Goal: Task Accomplishment & Management: Use online tool/utility

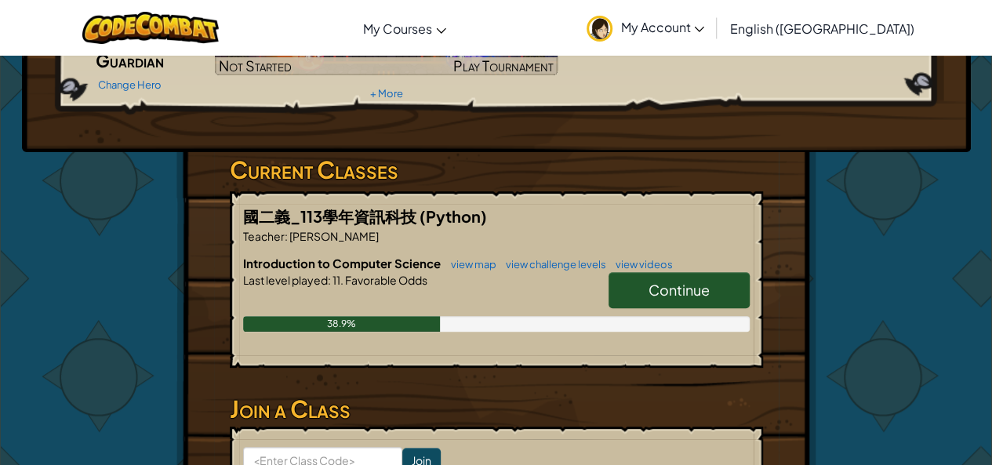
scroll to position [173, 0]
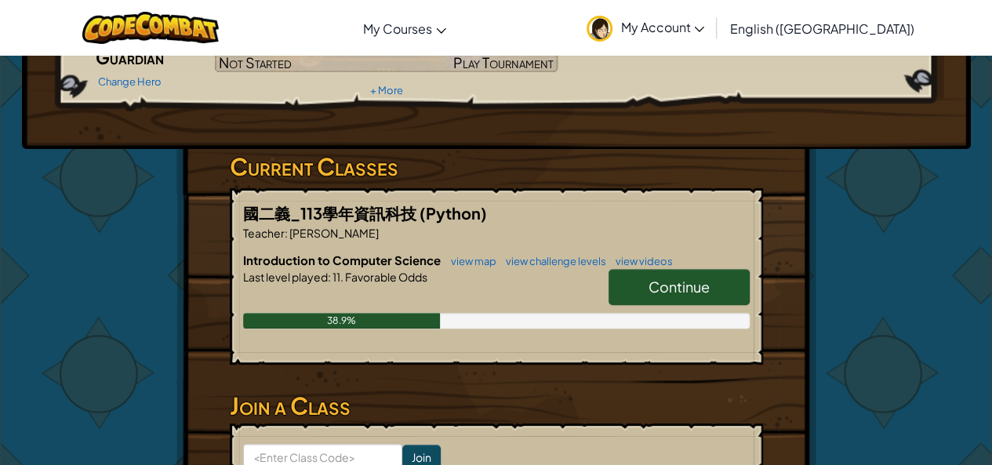
click at [666, 269] on link "Continue" at bounding box center [679, 287] width 141 height 36
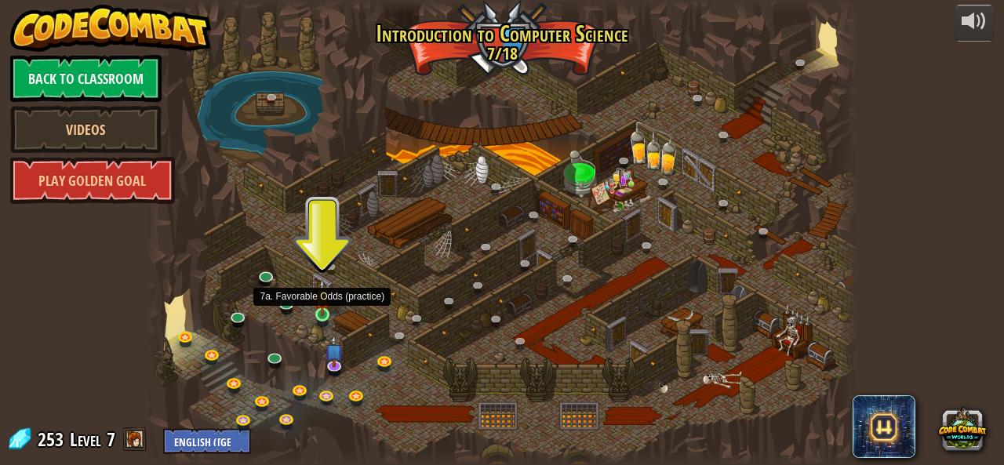
click at [322, 311] on img at bounding box center [322, 296] width 16 height 37
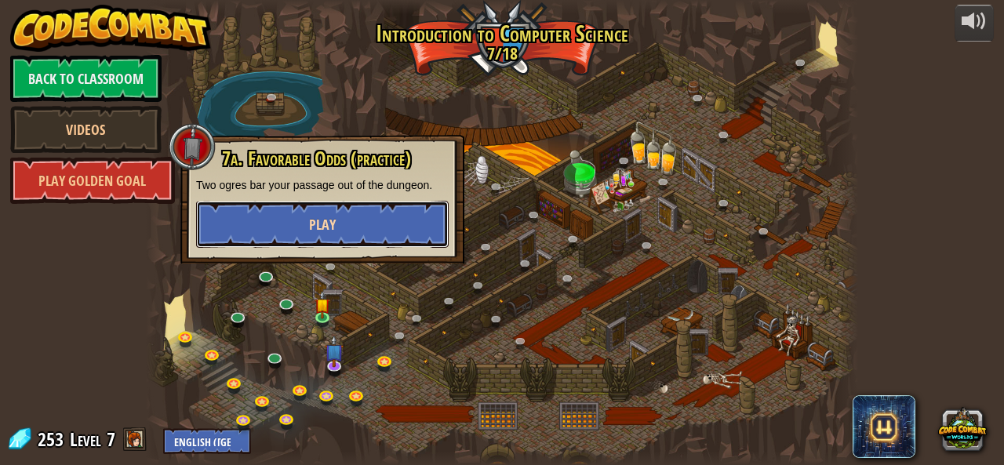
click at [351, 231] on button "Play" at bounding box center [322, 224] width 252 height 47
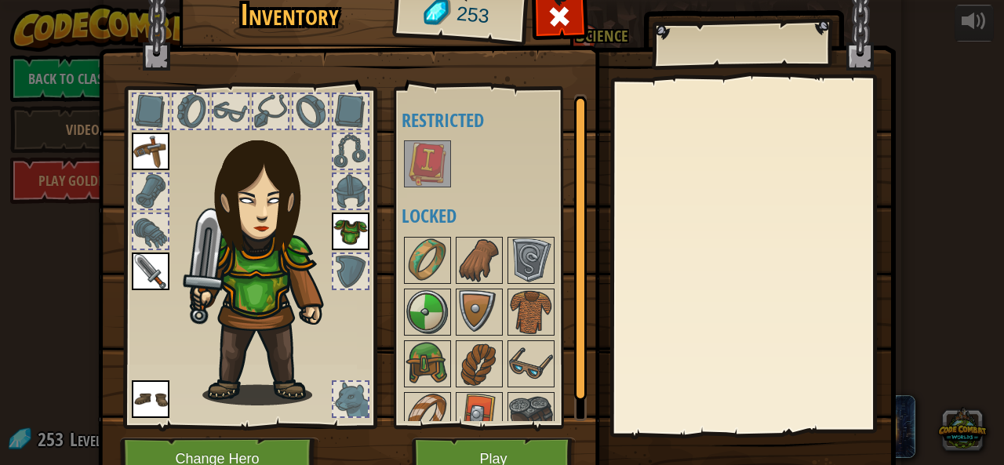
click at [465, 184] on div at bounding box center [499, 164] width 197 height 52
click at [504, 452] on button "Play" at bounding box center [494, 459] width 164 height 43
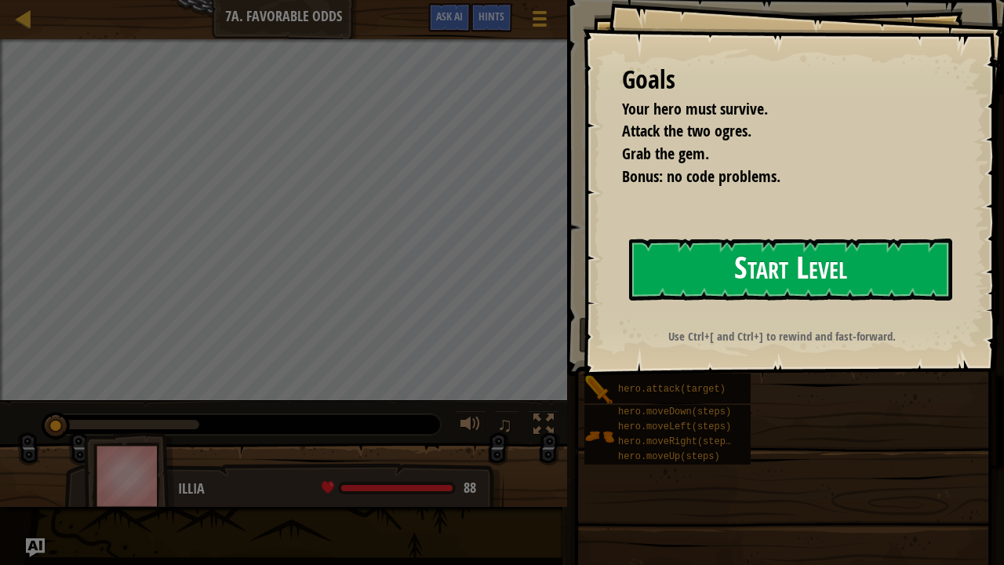
click at [810, 267] on button "Start Level" at bounding box center [790, 269] width 323 height 62
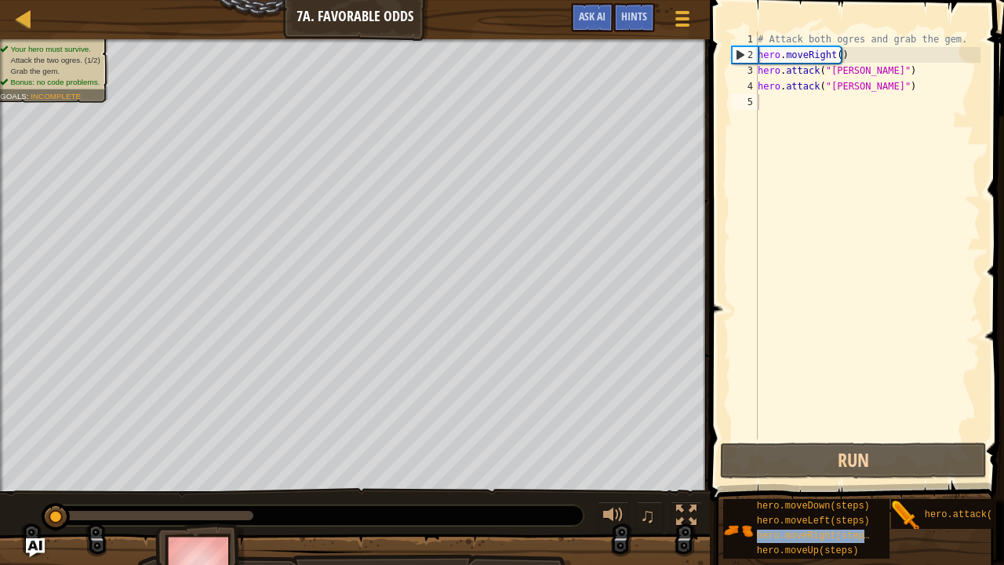
drag, startPoint x: 813, startPoint y: 535, endPoint x: 805, endPoint y: 348, distance: 186.8
drag, startPoint x: 805, startPoint y: 348, endPoint x: 889, endPoint y: 348, distance: 84.7
click at [889, 348] on div "# Attack both ogres and grab the gem. hero . moveRight ( ) hero . attack ( "[PE…" at bounding box center [867, 250] width 226 height 439
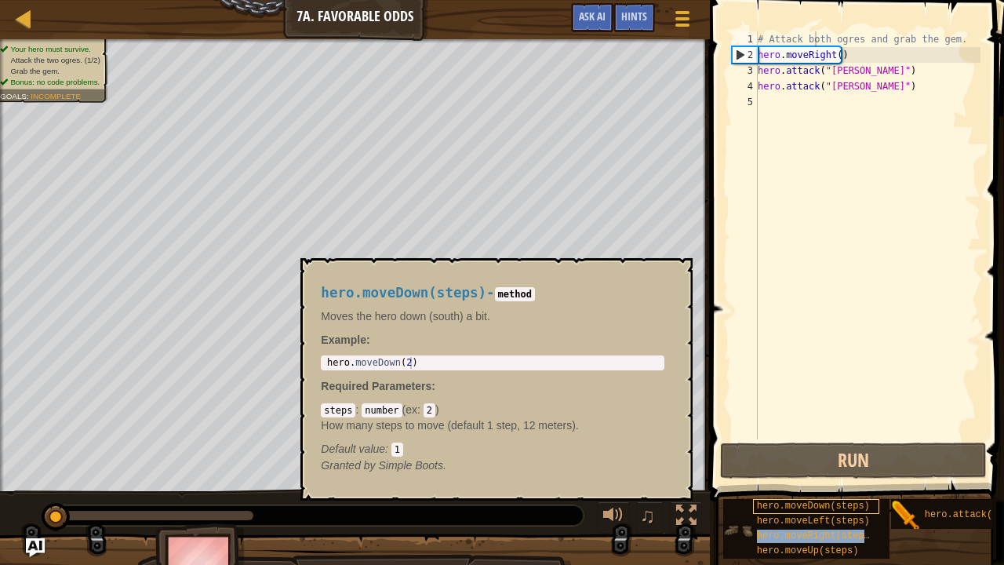
type textarea "hero.attack("[PERSON_NAME]")"
type textarea "hero.moveRight(steps)"
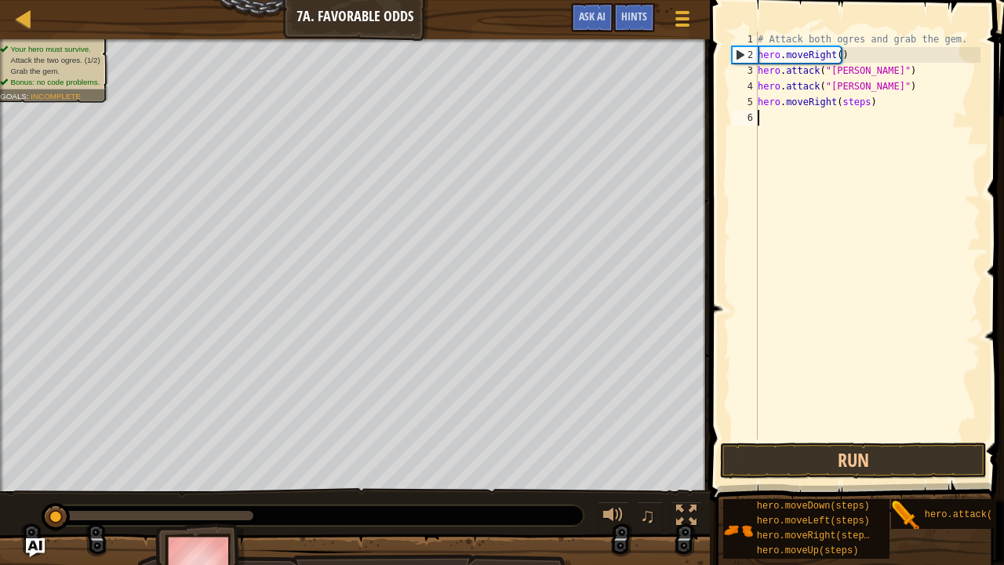
click at [822, 112] on div "# Attack both ogres and grab the gem. hero . moveRight ( ) hero . attack ( "[PE…" at bounding box center [867, 250] width 226 height 439
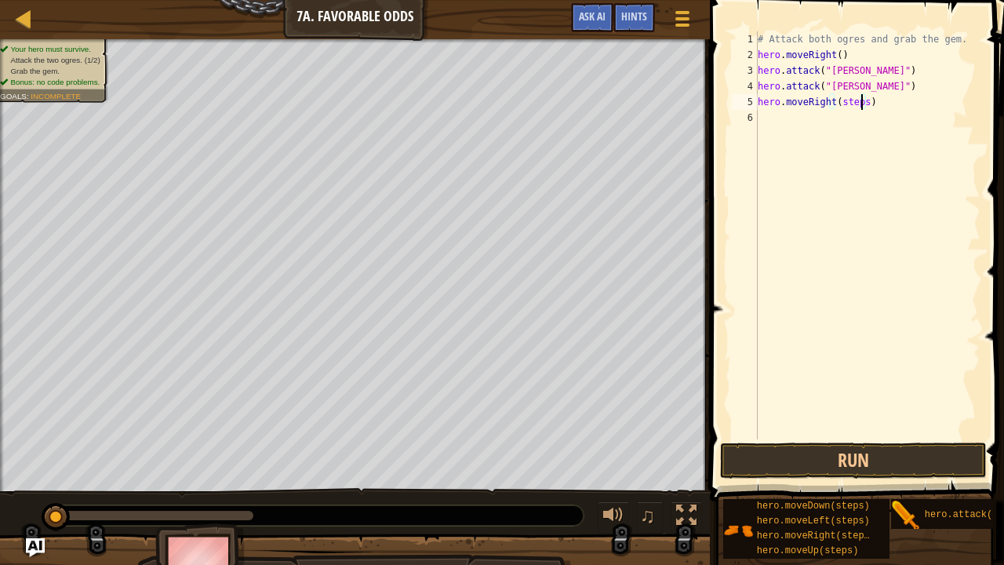
click at [859, 101] on div "# Attack both ogres and grab the gem. hero . moveRight ( ) hero . attack ( "[PE…" at bounding box center [867, 250] width 226 height 439
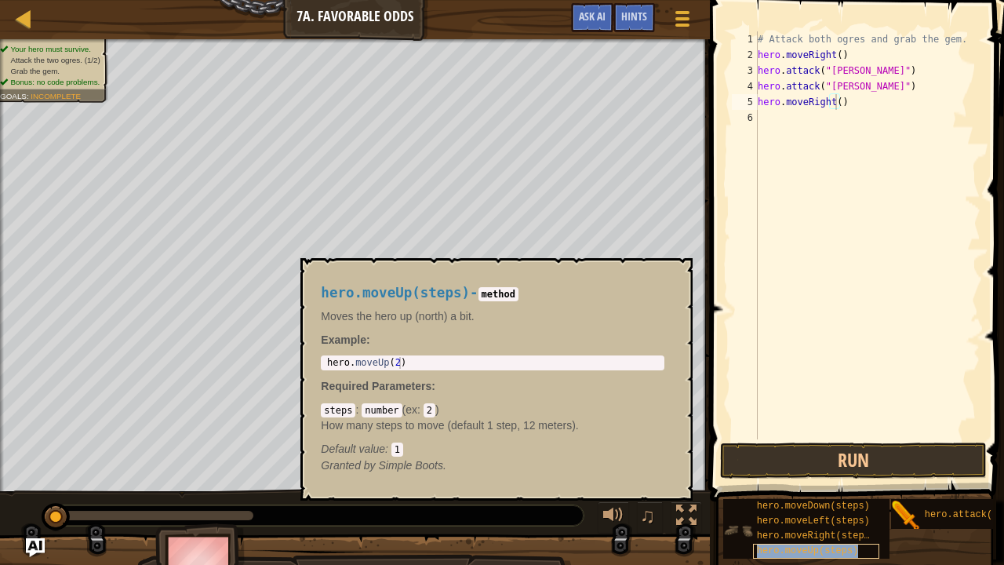
click at [839, 464] on span "hero.moveUp(steps)" at bounding box center [808, 550] width 102 height 11
click at [842, 118] on div "# Attack both ogres and grab the gem. hero . moveRight ( ) hero . attack ( "[PE…" at bounding box center [867, 250] width 226 height 439
click at [845, 119] on div "# Attack both ogres and grab the gem. hero . moveRight ( ) hero . attack ( "[PE…" at bounding box center [867, 250] width 226 height 439
type textarea "hero.moveUp()"
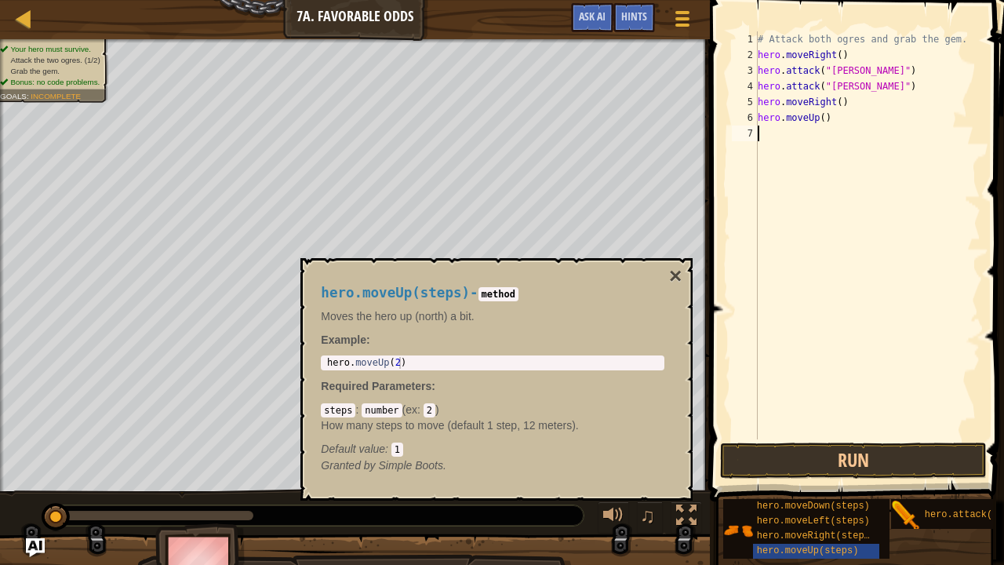
click at [789, 136] on div "# Attack both ogres and grab the gem. hero . moveRight ( ) hero . attack ( "[PE…" at bounding box center [867, 250] width 226 height 439
click at [676, 274] on button "×" at bounding box center [675, 276] width 13 height 22
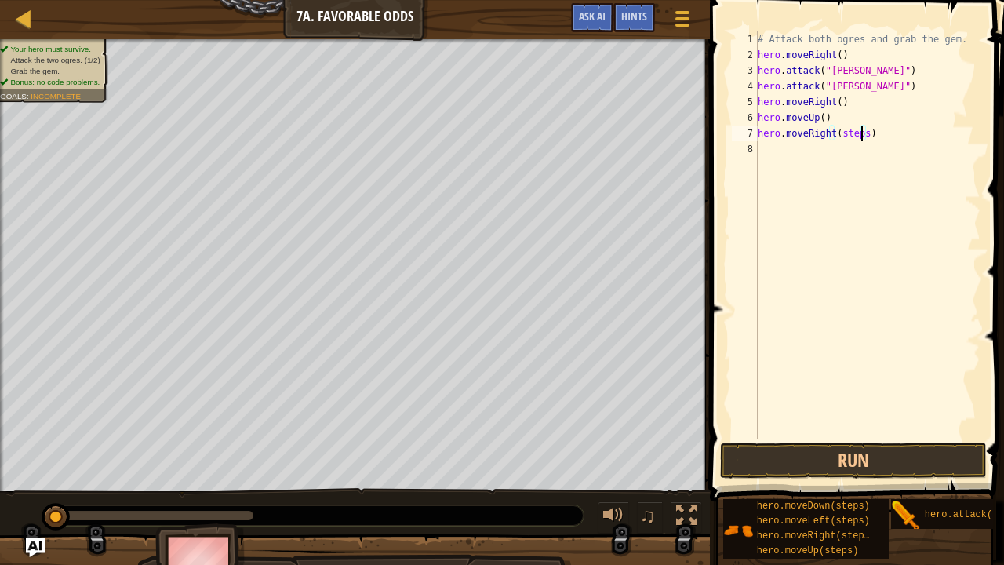
click at [859, 132] on div "# Attack both ogres and grab the gem. hero . moveRight ( ) hero . attack ( "[PE…" at bounding box center [867, 250] width 226 height 439
click at [849, 147] on div "# Attack both ogres and grab the gem. hero . moveRight ( ) hero . attack ( "[PE…" at bounding box center [867, 250] width 226 height 439
drag, startPoint x: 847, startPoint y: 171, endPoint x: 750, endPoint y: 143, distance: 101.3
click at [750, 143] on div "hero.attack("Grump") 1 2 3 4 5 6 7 8 9 # Attack both [PERSON_NAME] and grab the…" at bounding box center [854, 235] width 252 height 408
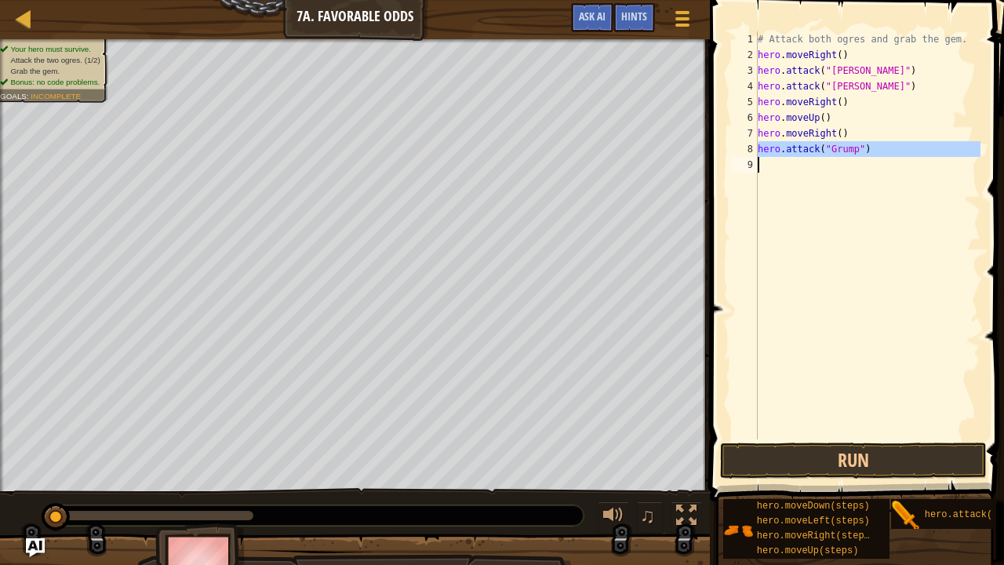
drag, startPoint x: 750, startPoint y: 143, endPoint x: 789, endPoint y: 150, distance: 39.8
click at [789, 150] on div "hero.attack("Grump") 1 2 3 4 5 6 7 8 9 # Attack both [PERSON_NAME] and grab the…" at bounding box center [854, 235] width 252 height 408
click at [768, 146] on div "# Attack both ogres and grab the gem. hero . moveRight ( ) hero . attack ( "[PE…" at bounding box center [867, 235] width 226 height 408
type textarea "hero.attack("Grump")"
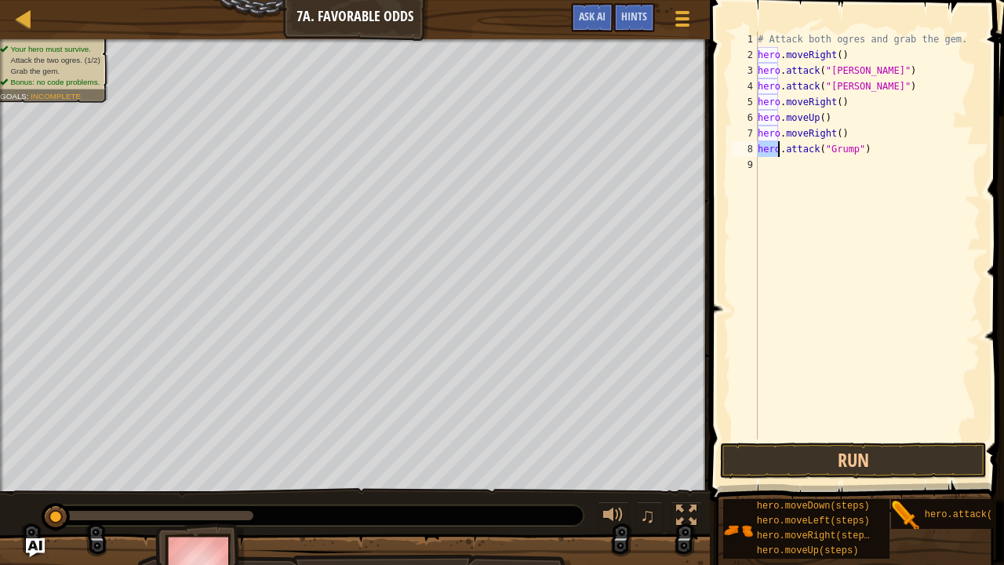
click at [768, 146] on div "# Attack both ogres and grab the gem. hero . moveRight ( ) hero . attack ( "[PE…" at bounding box center [867, 250] width 226 height 439
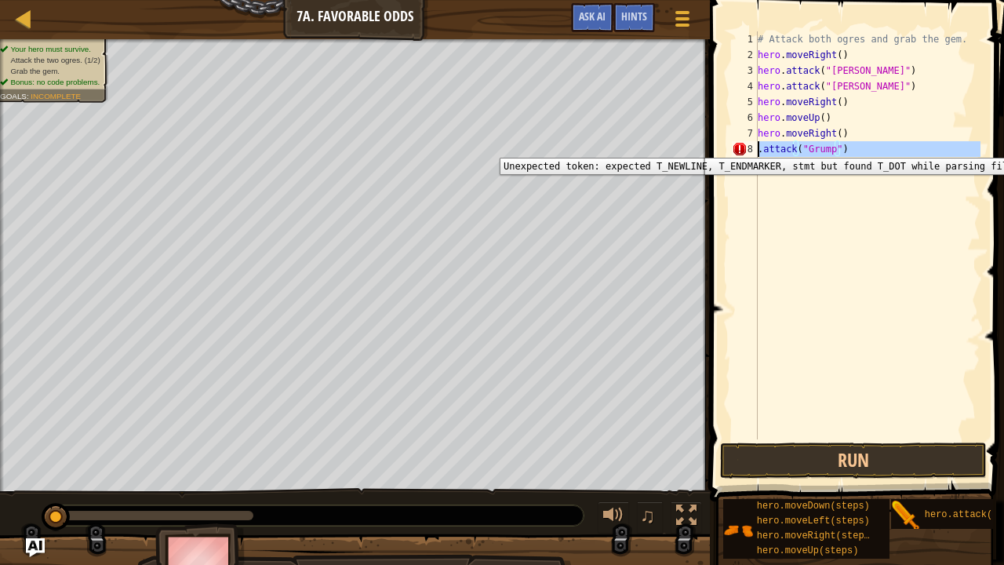
click at [757, 146] on div "8" at bounding box center [745, 149] width 26 height 16
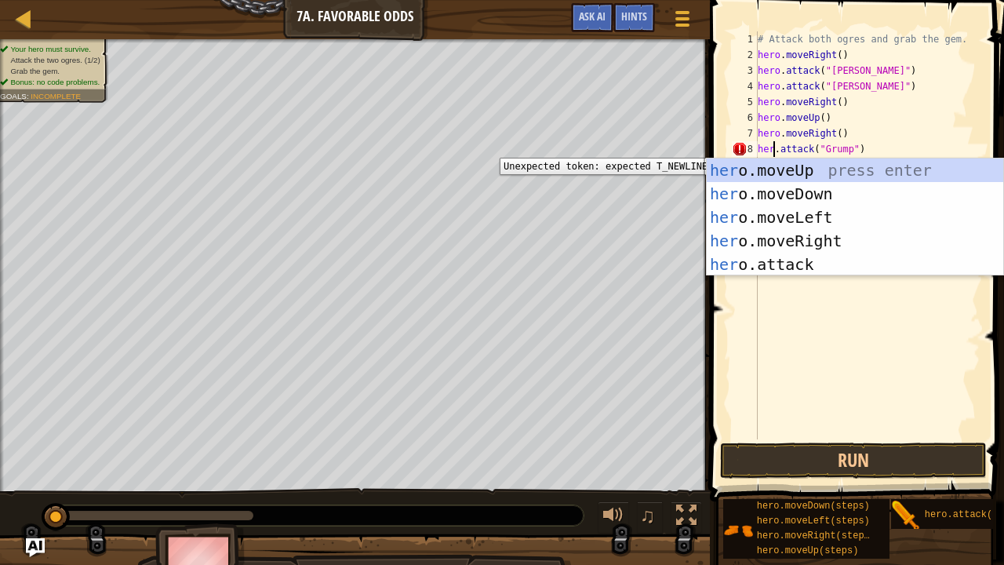
scroll to position [7, 2]
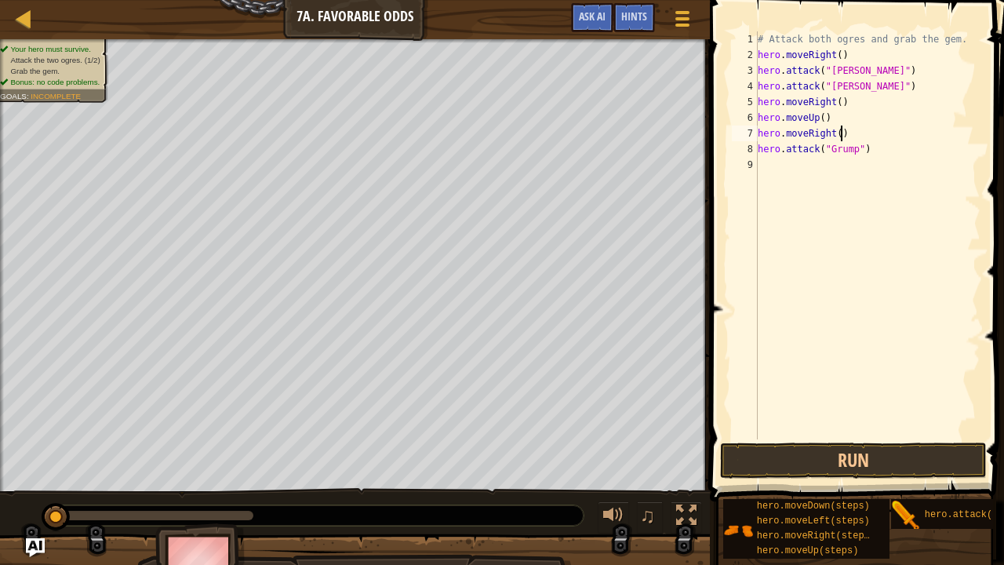
click at [896, 140] on div "# Attack both ogres and grab the gem. hero . moveRight ( ) hero . attack ( "[PE…" at bounding box center [867, 250] width 226 height 439
click at [876, 154] on div "# Attack both ogres and grab the gem. hero . moveRight ( ) hero . attack ( "[PE…" at bounding box center [867, 250] width 226 height 439
click at [876, 154] on div "# Attack both ogres and grab the gem. hero . moveRight ( ) hero . attack ( "[PE…" at bounding box center [867, 235] width 226 height 408
click at [876, 154] on div "# Attack both ogres and grab the gem. hero . moveRight ( ) hero . attack ( "[PE…" at bounding box center [867, 250] width 226 height 439
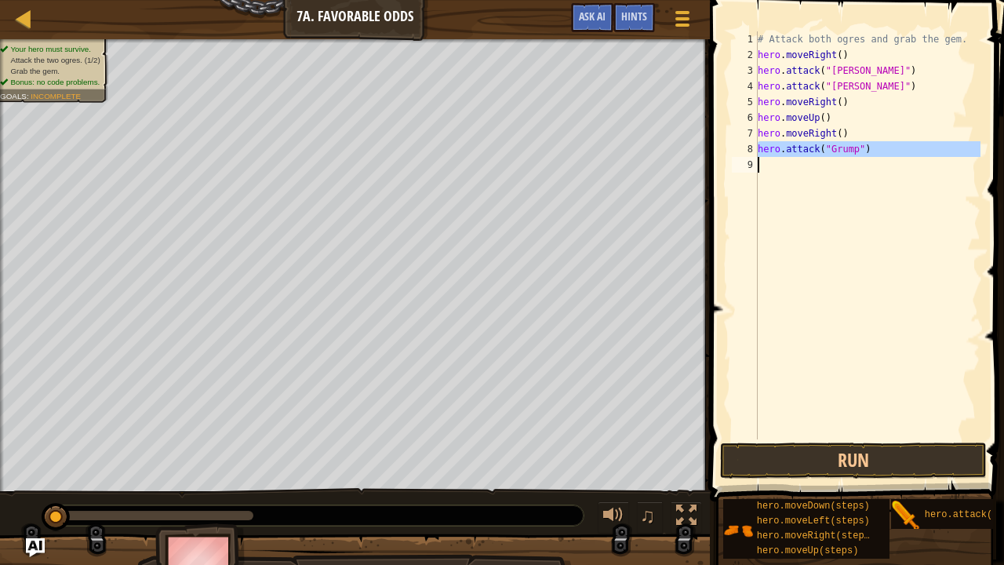
click at [876, 154] on div "# Attack both ogres and grab the gem. hero . moveRight ( ) hero . attack ( "[PE…" at bounding box center [867, 250] width 226 height 439
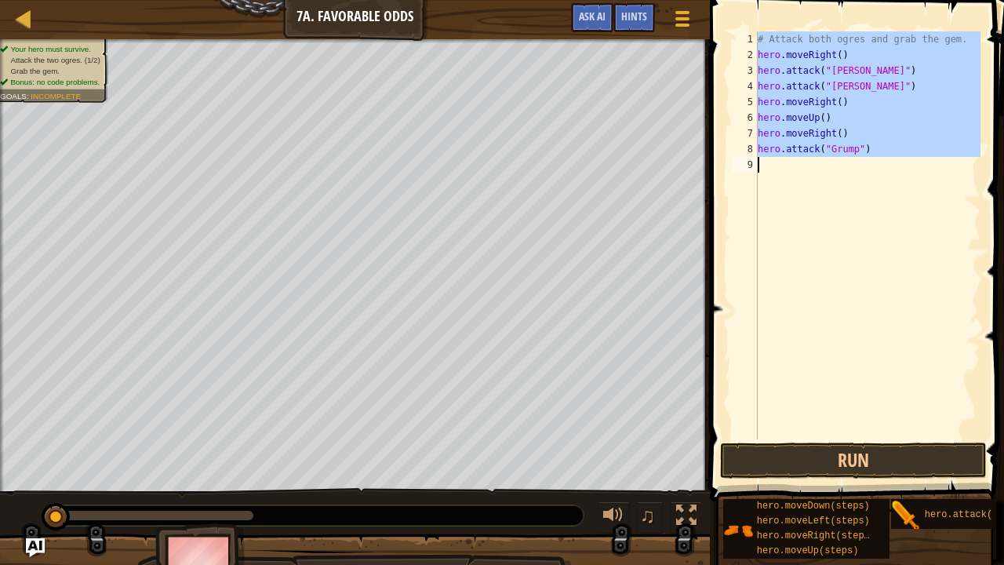
click at [876, 154] on div "# Attack both ogres and grab the gem. hero . moveRight ( ) hero . attack ( "[PE…" at bounding box center [867, 250] width 226 height 439
click at [876, 154] on div "# Attack both ogres and grab the gem. hero . moveRight ( ) hero . attack ( "[PE…" at bounding box center [867, 235] width 226 height 408
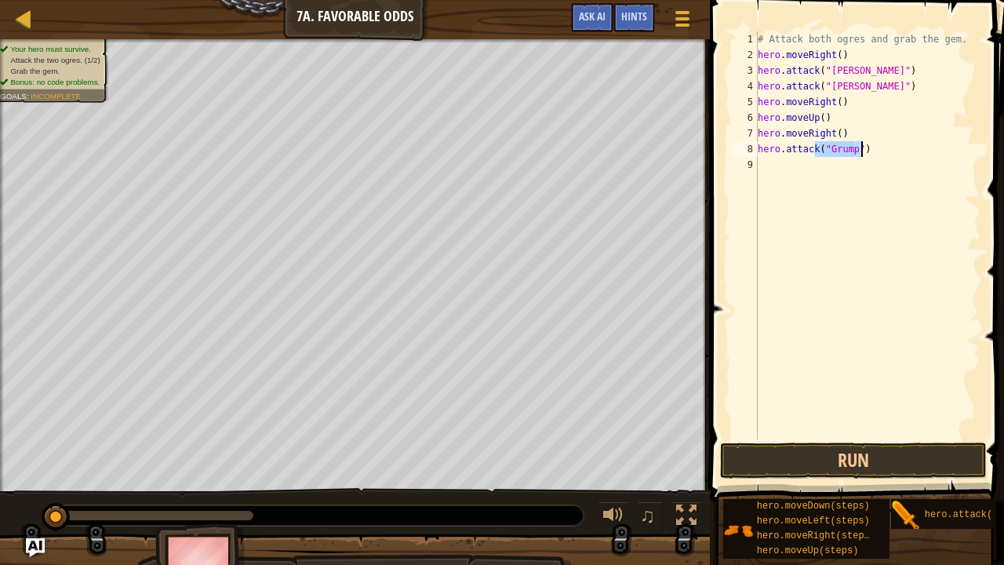
click at [876, 154] on div "# Attack both ogres and grab the gem. hero . moveRight ( ) hero . attack ( "[PE…" at bounding box center [867, 250] width 226 height 439
type textarea "hero.attack("Grump")"
paste textarea
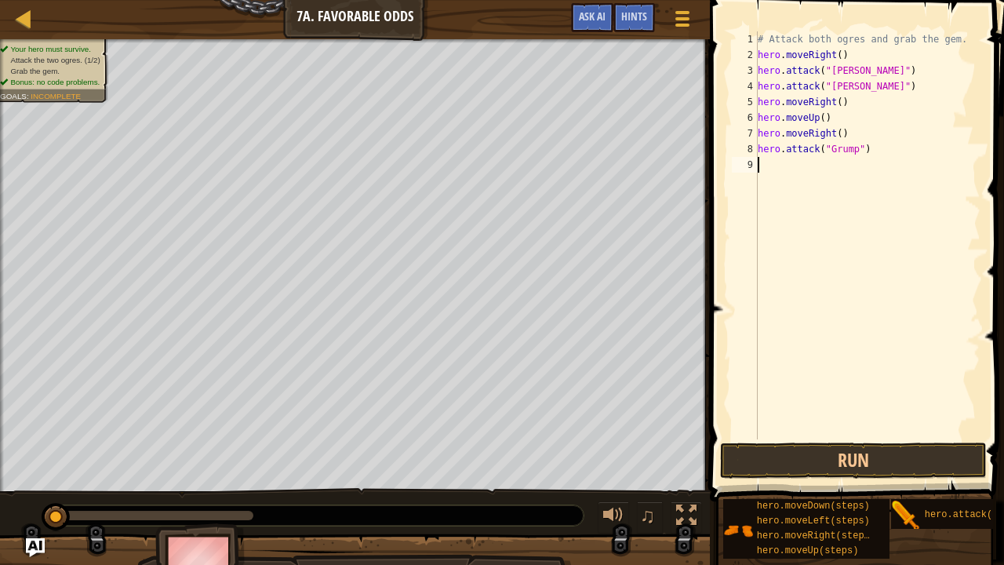
click at [834, 169] on div "# Attack both ogres and grab the gem. hero . moveRight ( ) hero . attack ( "[PE…" at bounding box center [867, 250] width 226 height 439
click at [853, 140] on div "# Attack both ogres and grab the gem. hero . moveRight ( ) hero . attack ( "[PE…" at bounding box center [870, 250] width 221 height 439
click at [853, 140] on div "# Attack both ogres and grab the gem. hero . moveRight ( ) hero . attack ( "[PE…" at bounding box center [870, 235] width 220 height 408
click at [853, 140] on div "# Attack both ogres and grab the gem. hero . moveRight ( ) hero . attack ( "[PE…" at bounding box center [870, 250] width 221 height 439
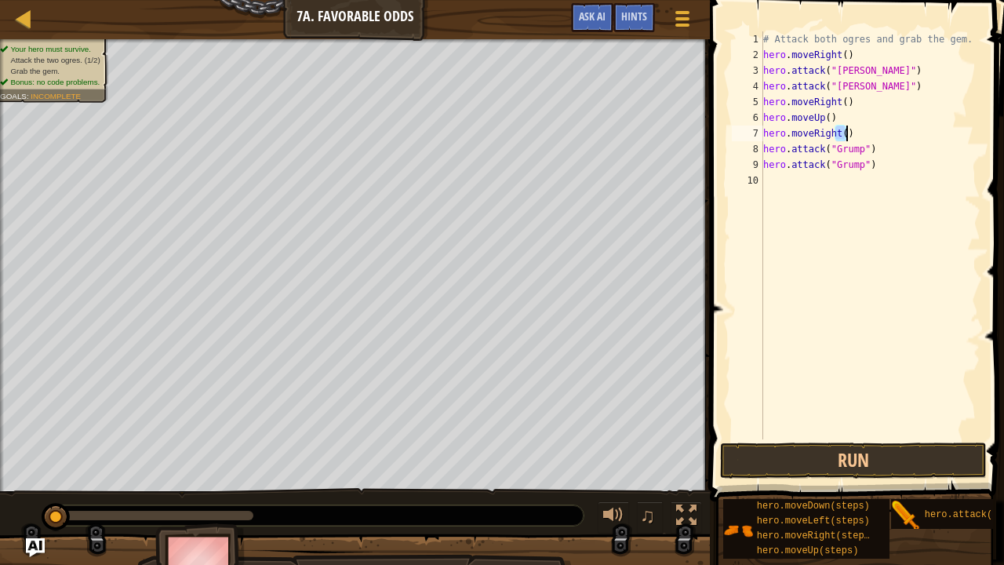
click at [853, 140] on div "# Attack both ogres and grab the gem. hero . moveRight ( ) hero . attack ( "[PE…" at bounding box center [870, 250] width 221 height 439
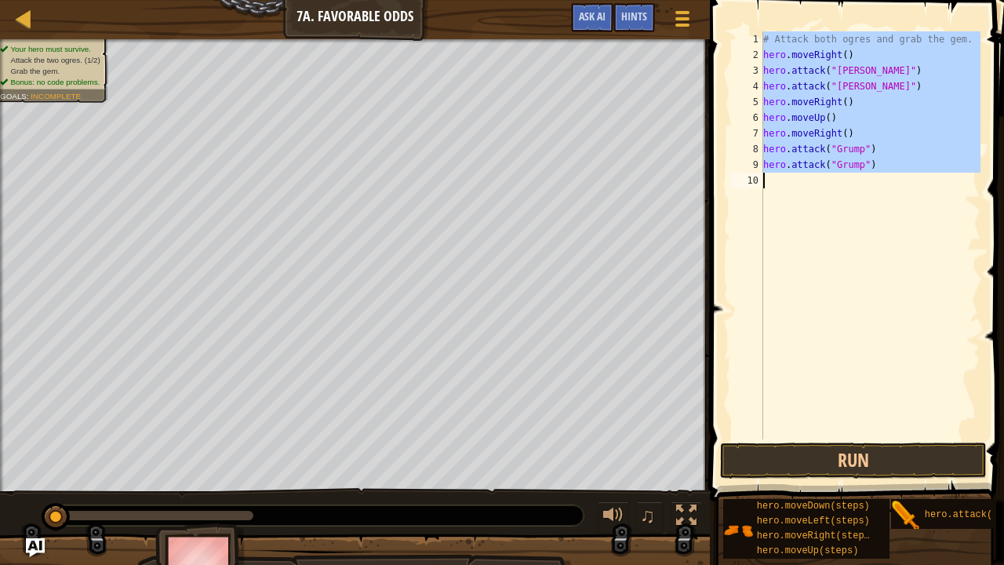
click at [853, 140] on div "# Attack both ogres and grab the gem. hero . moveRight ( ) hero . attack ( "[PE…" at bounding box center [870, 250] width 221 height 439
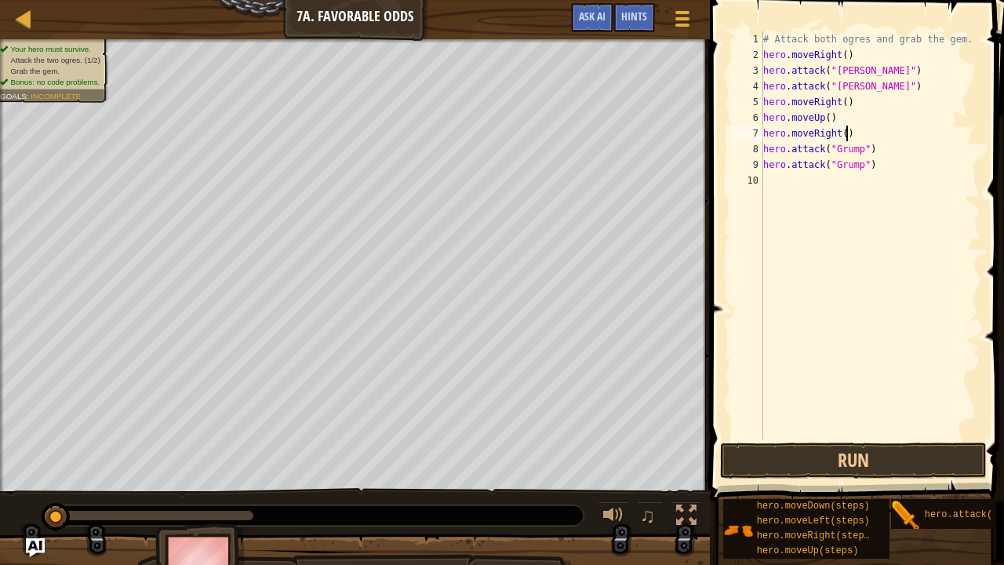
click at [853, 140] on div "# Attack both ogres and grab the gem. hero . moveRight ( ) hero . attack ( "[PE…" at bounding box center [870, 250] width 221 height 439
type textarea "hero.moveRight() hero.attack("Grump")"
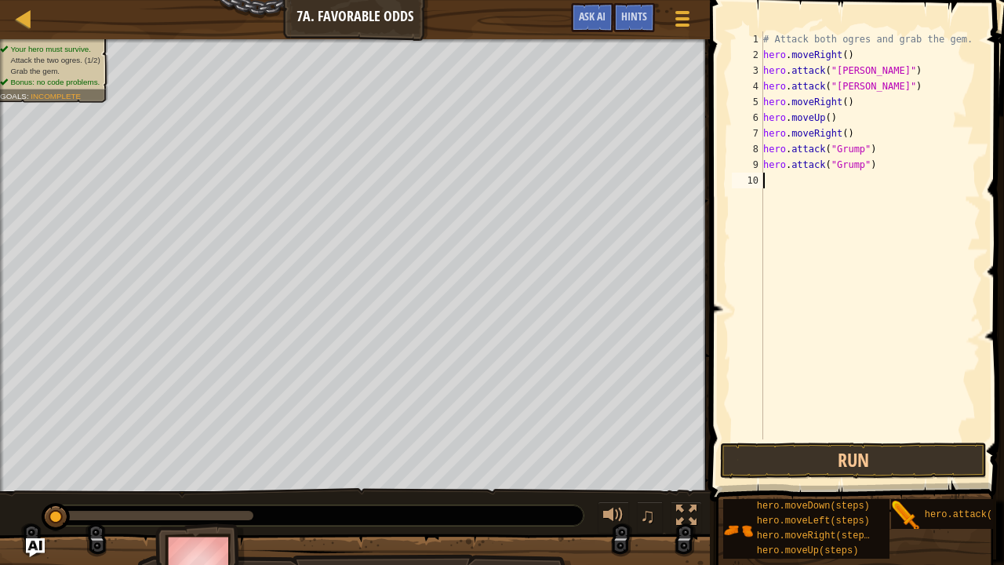
click at [798, 193] on div "# Attack both ogres and grab the gem. hero . moveRight ( ) hero . attack ( "[PE…" at bounding box center [870, 250] width 221 height 439
click at [927, 455] on button "Run" at bounding box center [853, 460] width 267 height 36
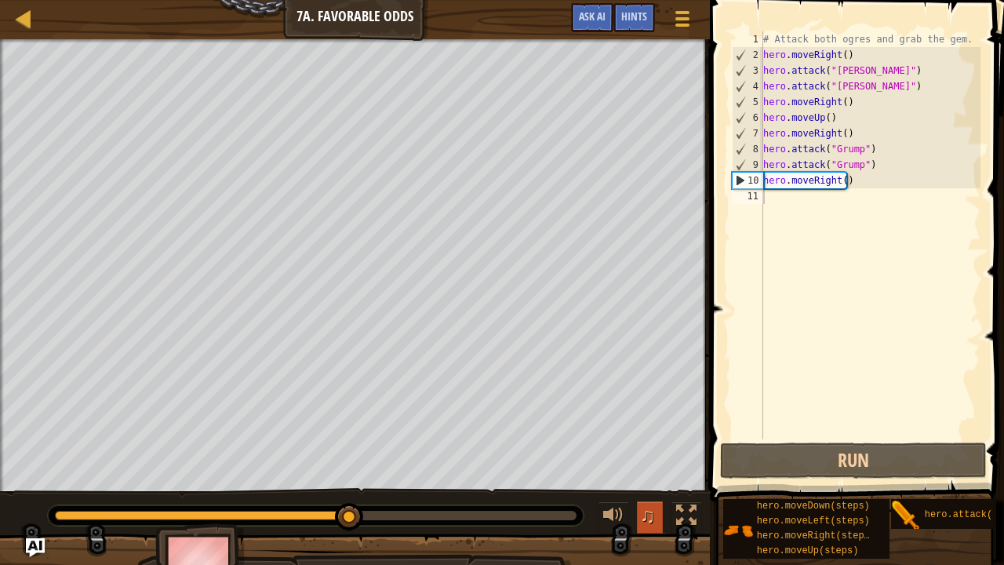
click at [659, 464] on button "♫" at bounding box center [650, 517] width 27 height 32
click at [613, 464] on div at bounding box center [613, 515] width 20 height 20
click at [852, 135] on div "# Attack both ogres and grab the gem. hero . moveRight ( ) hero . attack ( "[PE…" at bounding box center [870, 250] width 221 height 439
type textarea "hero.moveRight()"
click at [856, 197] on div "# Attack both ogres and grab the gem. hero . moveRight ( ) hero . attack ( "[PE…" at bounding box center [870, 250] width 221 height 439
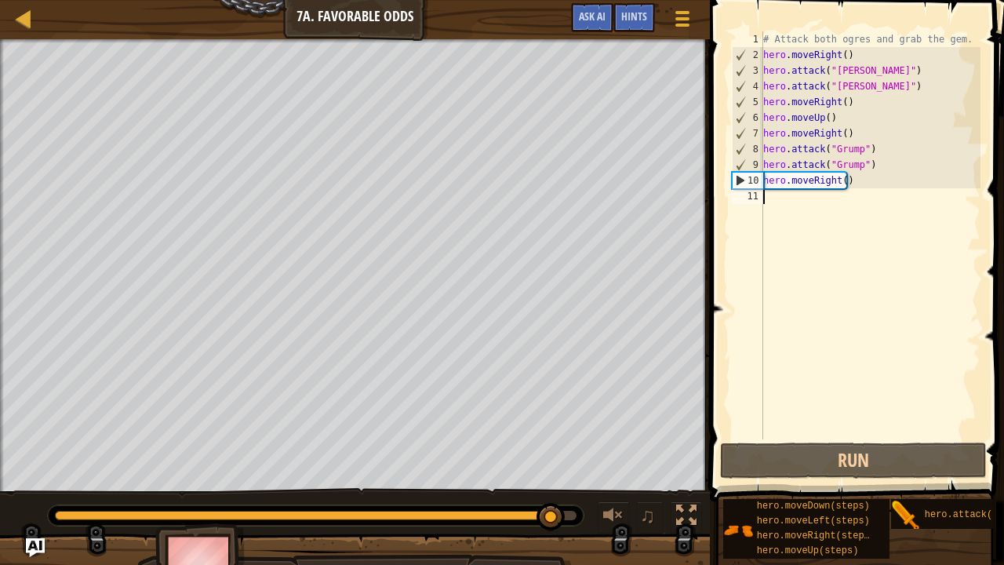
click at [833, 180] on div "# Attack both ogres and grab the gem. hero . moveRight ( ) hero . attack ( "[PE…" at bounding box center [870, 250] width 221 height 439
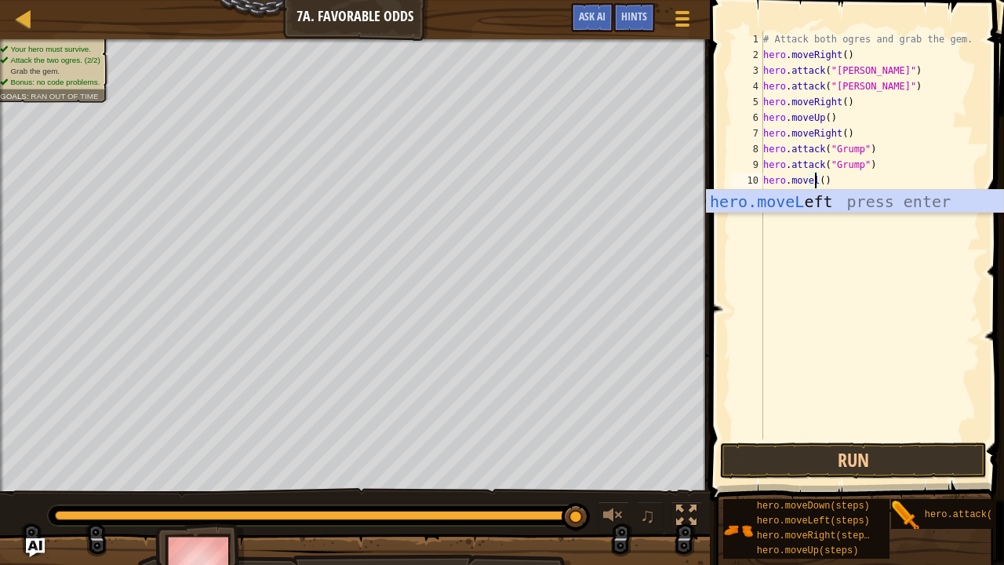
scroll to position [7, 4]
click at [889, 210] on div "hero.moveL eft press enter" at bounding box center [855, 225] width 297 height 71
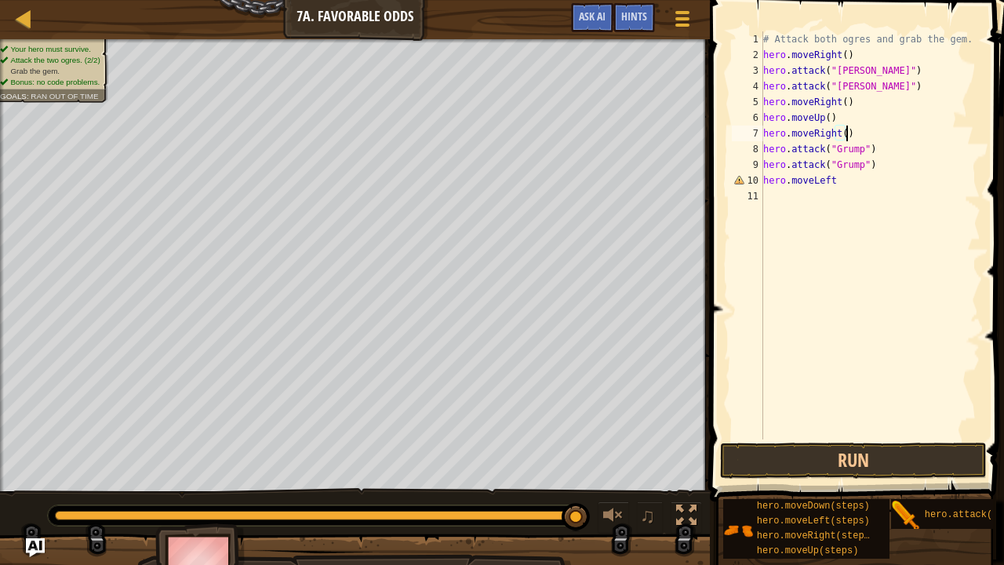
click at [851, 132] on div "# Attack both ogres and grab the gem. hero . moveRight ( ) hero . attack ( "[PE…" at bounding box center [870, 250] width 221 height 439
type textarea "hero.moveRight()"
click at [839, 188] on div "# Attack both ogres and grab the gem. hero . moveRight ( ) hero . attack ( "[PE…" at bounding box center [870, 250] width 221 height 439
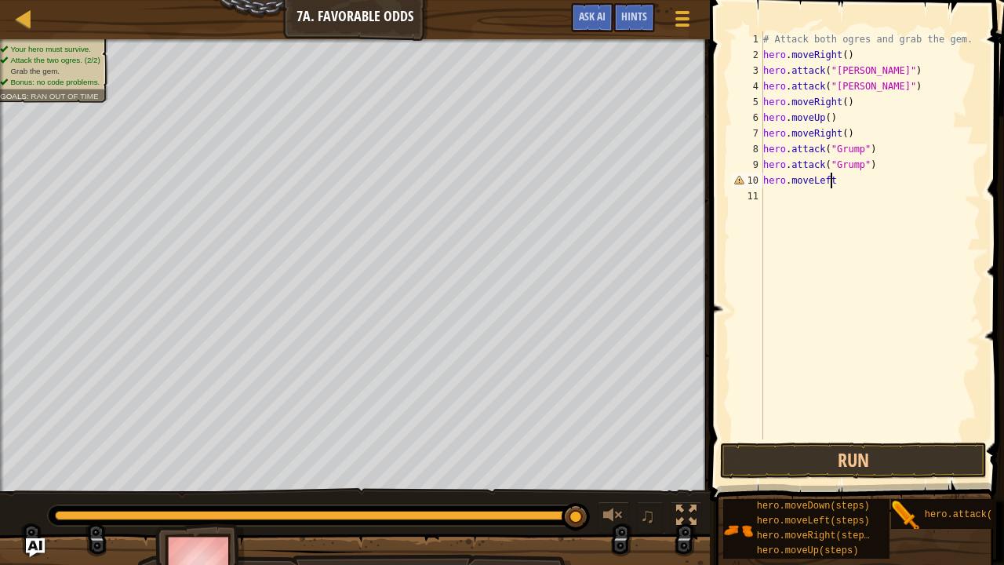
click at [850, 179] on div "# Attack both ogres and grab the gem. hero . moveRight ( ) hero . attack ( "[PE…" at bounding box center [870, 250] width 221 height 439
click at [882, 129] on div "# Attack both ogres and grab the gem. hero . moveRight ( ) hero . attack ( "[PE…" at bounding box center [870, 250] width 221 height 439
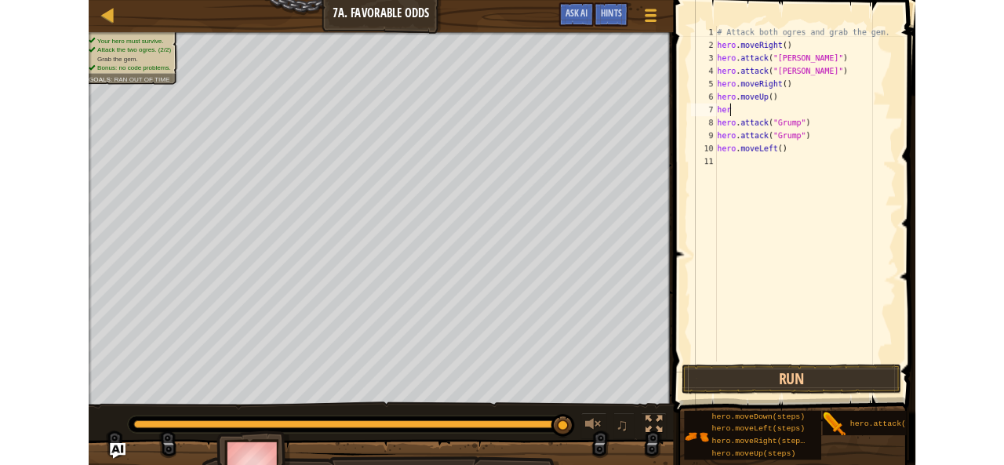
scroll to position [7, 0]
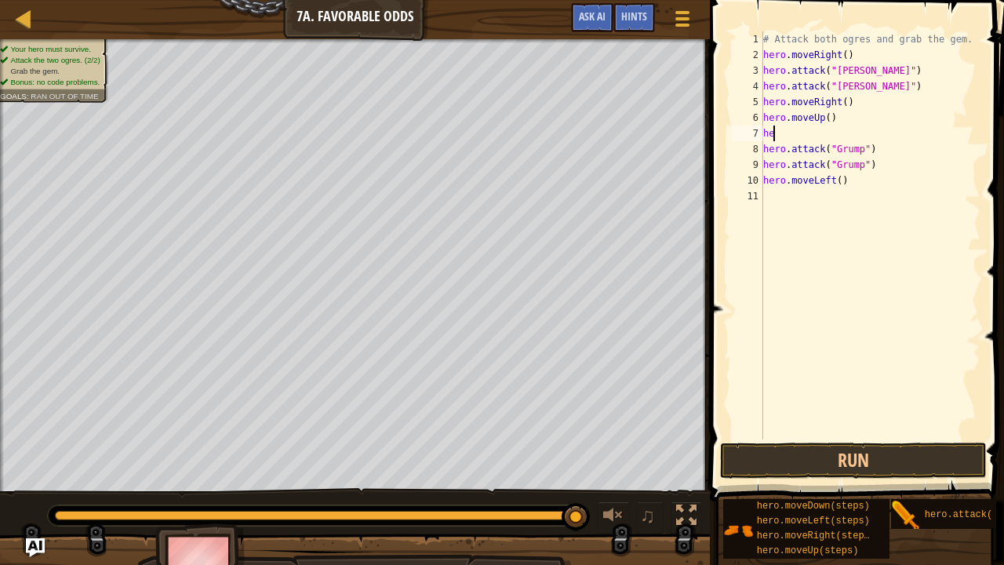
type textarea "h"
click at [848, 187] on div "# Attack both ogres and grab the gem. hero . moveRight ( ) hero . attack ( "[PE…" at bounding box center [870, 250] width 221 height 439
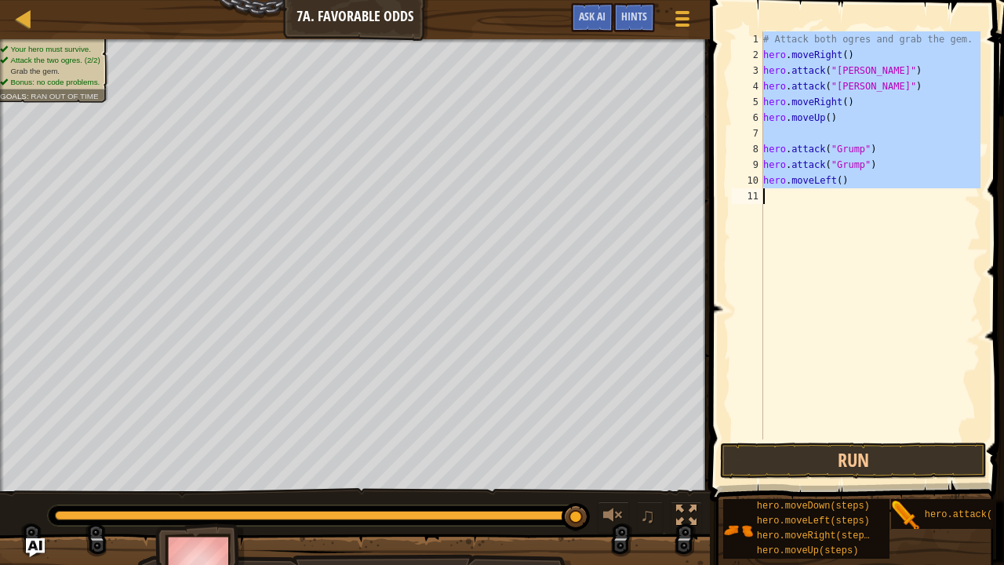
click at [848, 187] on div "# Attack both ogres and grab the gem. hero . moveRight ( ) hero . attack ( "[PE…" at bounding box center [870, 250] width 221 height 439
click at [848, 187] on div "# Attack both ogres and grab the gem. hero . moveRight ( ) hero . attack ( "[PE…" at bounding box center [870, 235] width 220 height 408
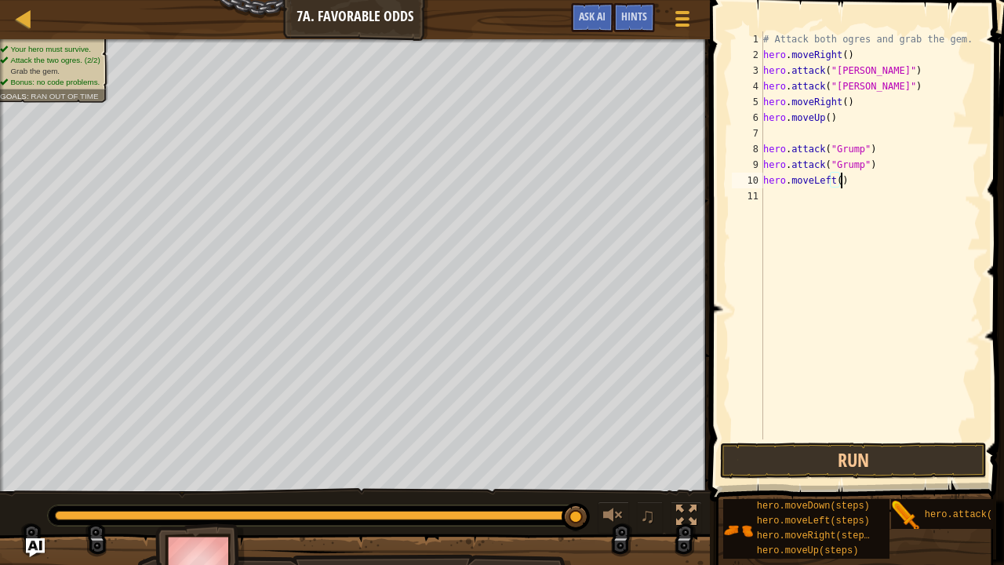
click at [848, 187] on div "# Attack both ogres and grab the gem. hero . moveRight ( ) hero . attack ( "[PE…" at bounding box center [870, 250] width 221 height 439
type textarea "hero.moveLeft()"
click at [825, 191] on div "# Attack both ogres and grab the gem. hero . moveRight ( ) hero . attack ( "[PE…" at bounding box center [870, 235] width 220 height 408
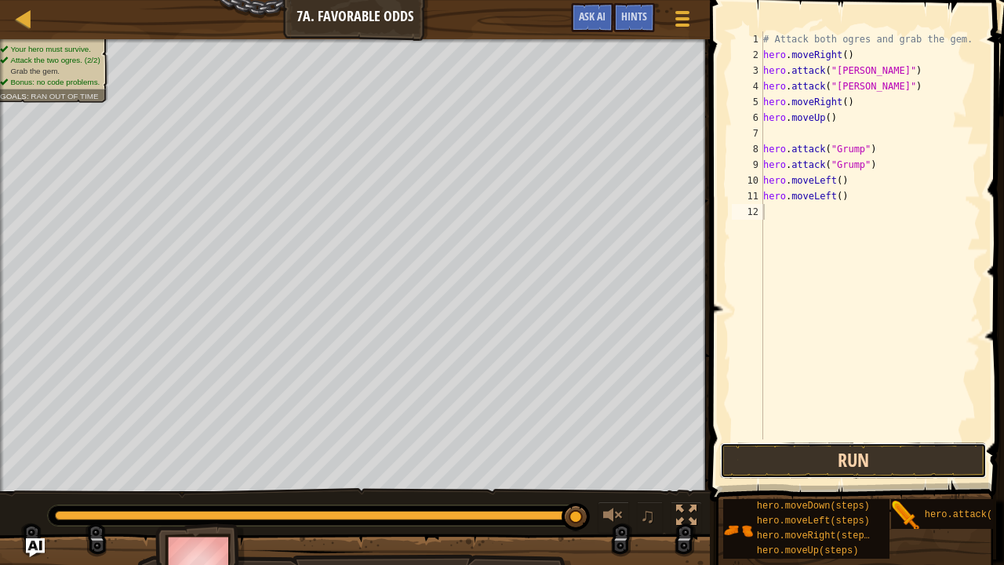
click at [795, 450] on button "Run" at bounding box center [853, 460] width 267 height 36
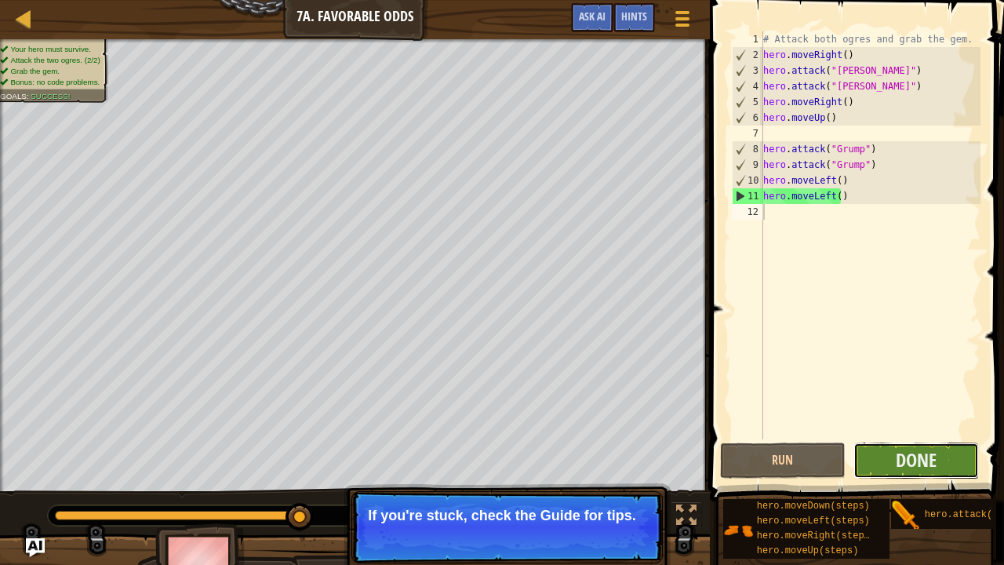
click at [894, 464] on button "Done" at bounding box center [915, 460] width 125 height 36
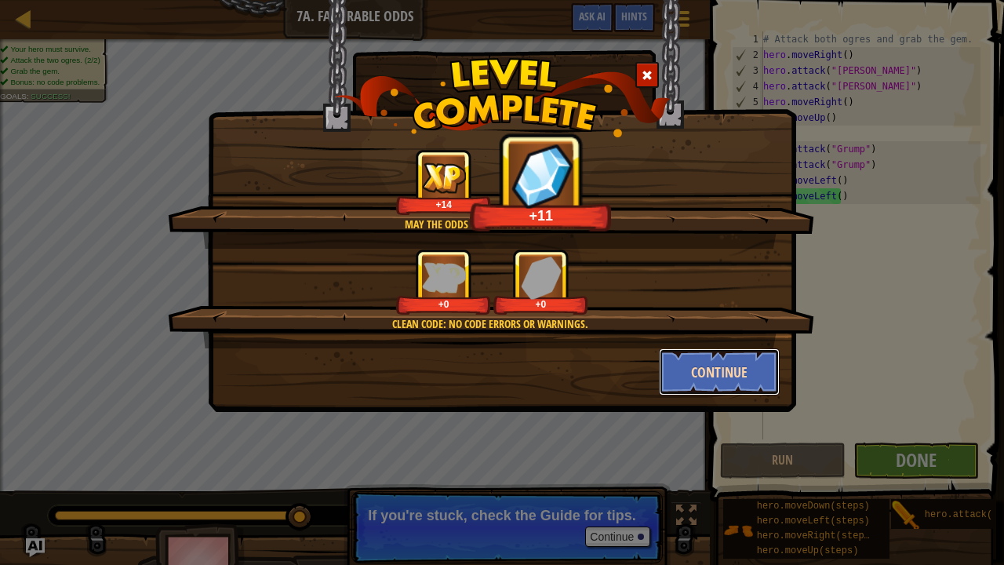
click at [675, 364] on button "Continue" at bounding box center [720, 371] width 122 height 47
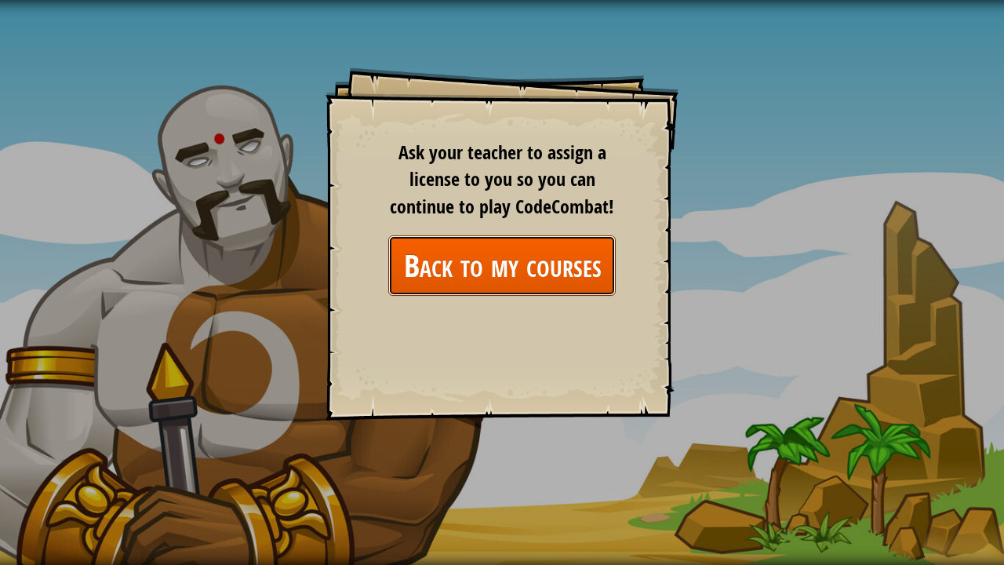
click at [492, 282] on link "Back to my courses" at bounding box center [501, 265] width 227 height 60
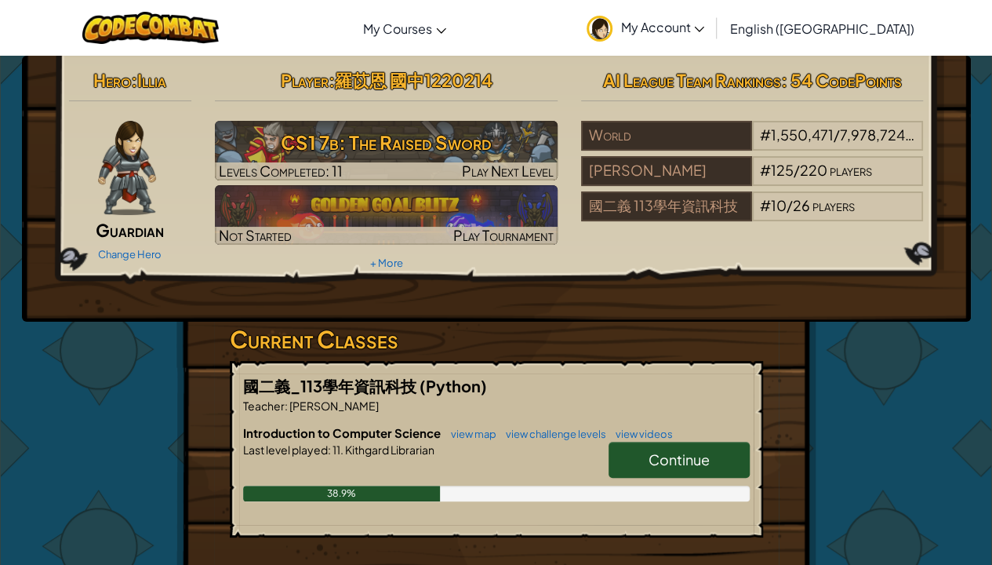
click at [627, 449] on link "Continue" at bounding box center [679, 459] width 141 height 36
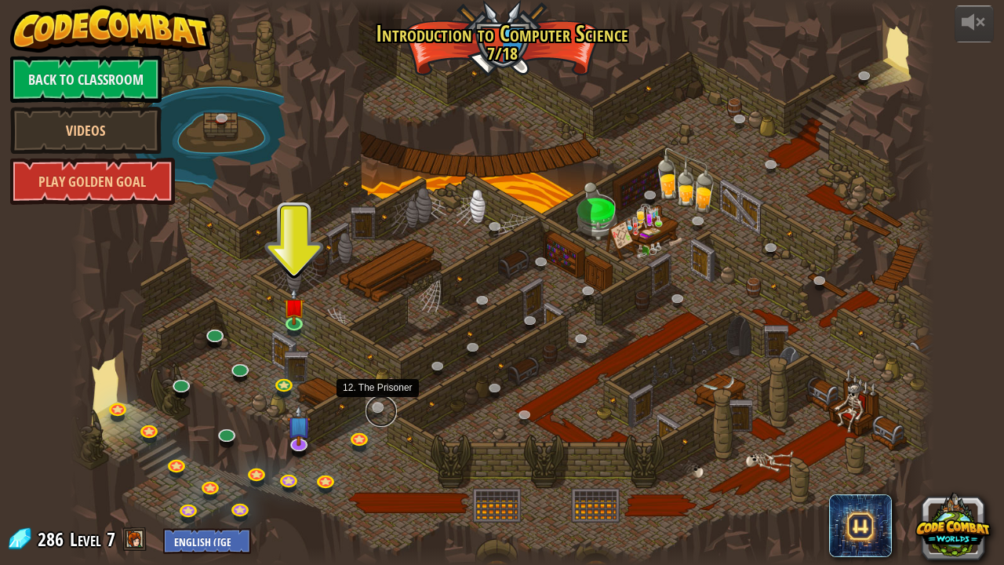
click at [375, 405] on link at bounding box center [380, 410] width 31 height 31
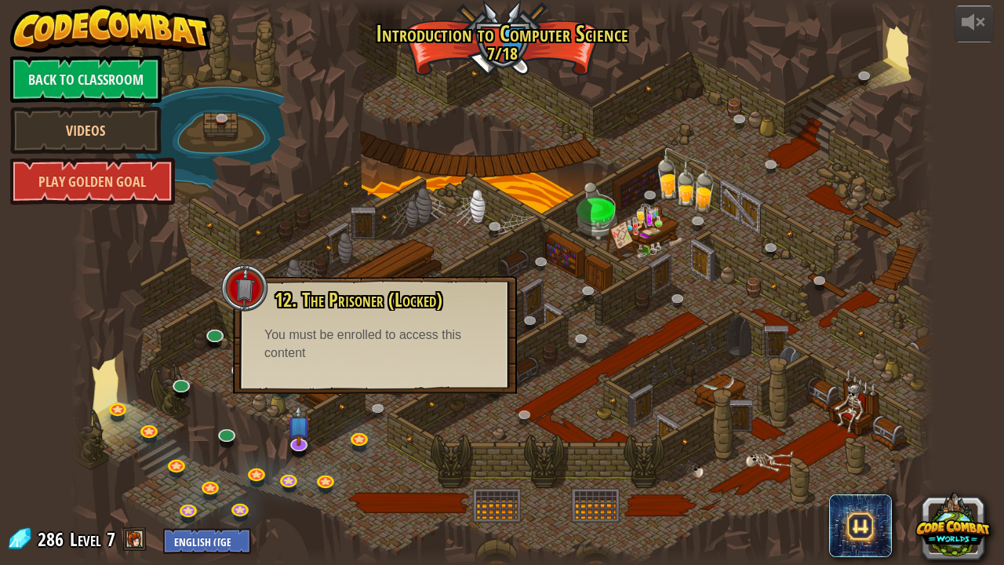
click at [428, 325] on div "12. The Prisoner (Locked) Free the prisoner and you'll gain an ally. You must b…" at bounding box center [375, 325] width 252 height 73
click at [181, 416] on div at bounding box center [502, 282] width 864 height 565
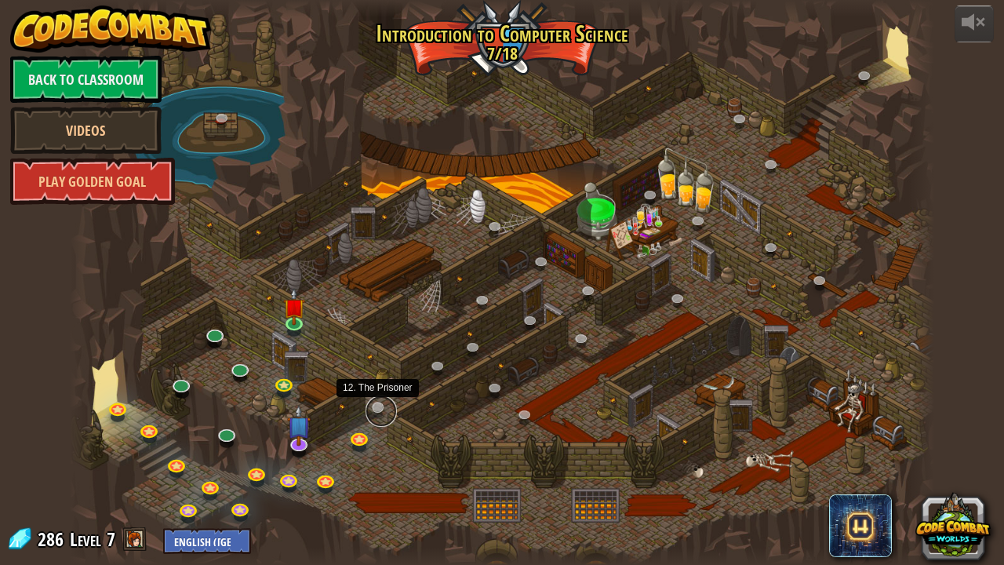
click at [374, 410] on link at bounding box center [380, 410] width 31 height 31
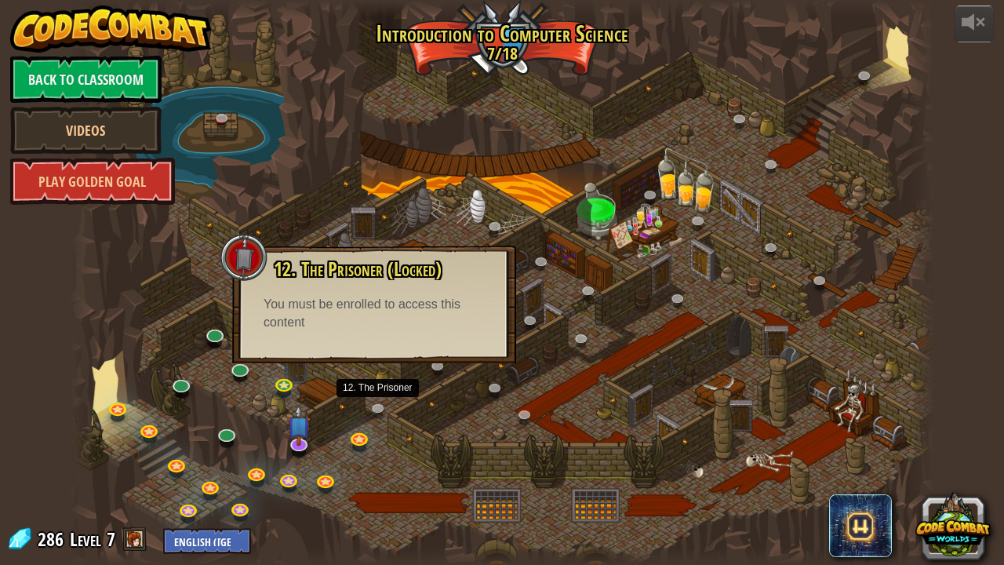
click at [328, 404] on div at bounding box center [502, 282] width 864 height 565
